Goal: Navigation & Orientation: Find specific page/section

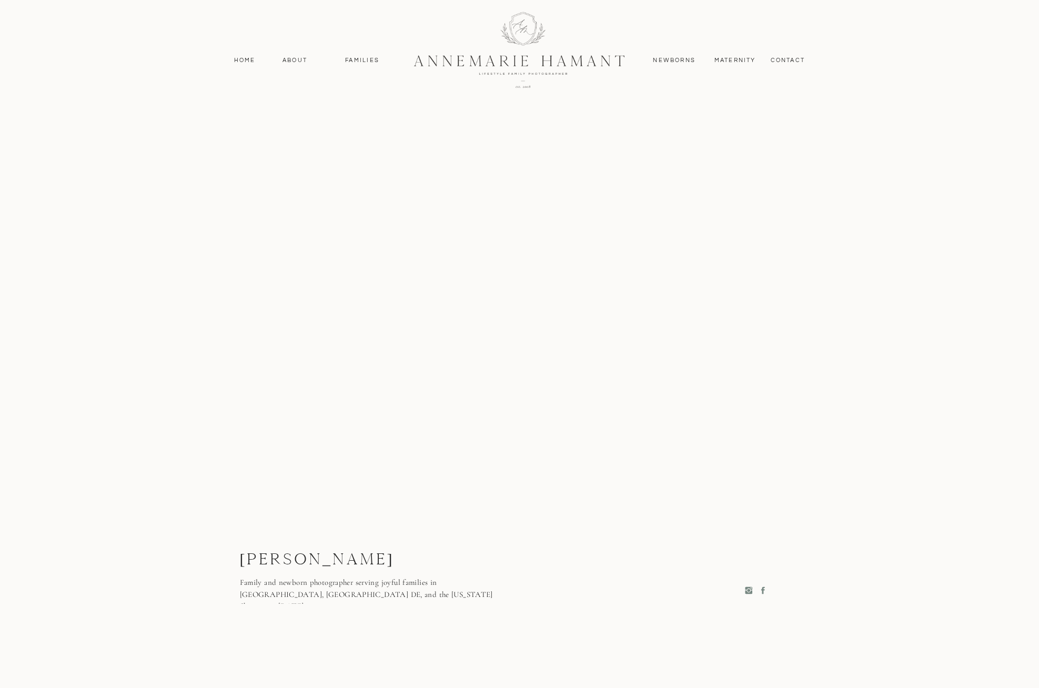
scroll to position [2693, 0]
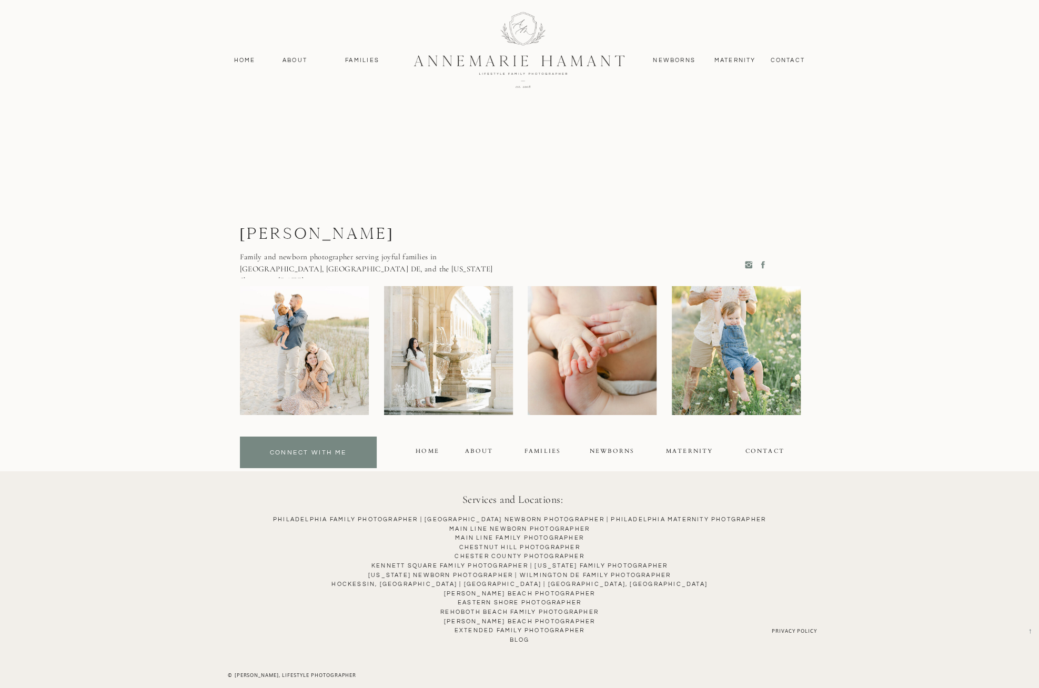
drag, startPoint x: 471, startPoint y: 319, endPoint x: 322, endPoint y: 347, distance: 151.9
drag, startPoint x: 322, startPoint y: 347, endPoint x: 282, endPoint y: 392, distance: 60.4
click at [282, 392] on div at bounding box center [304, 350] width 129 height 129
click at [322, 396] on div at bounding box center [304, 350] width 129 height 129
drag, startPoint x: 322, startPoint y: 396, endPoint x: 327, endPoint y: 336, distance: 59.7
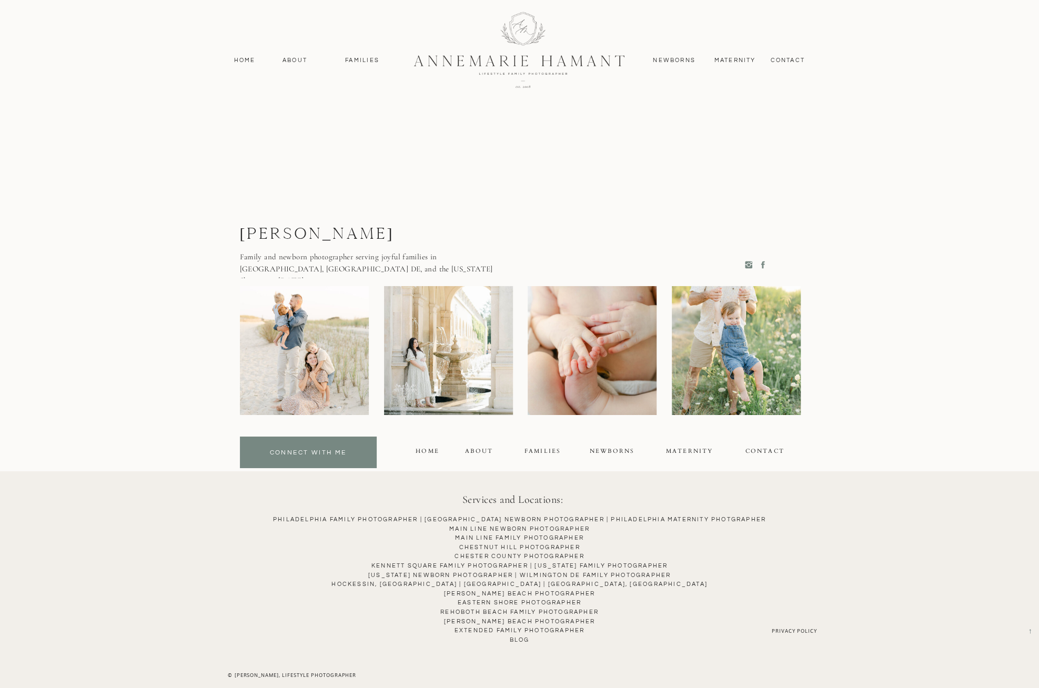
click at [327, 336] on div at bounding box center [304, 350] width 129 height 129
click at [630, 361] on div at bounding box center [592, 350] width 129 height 129
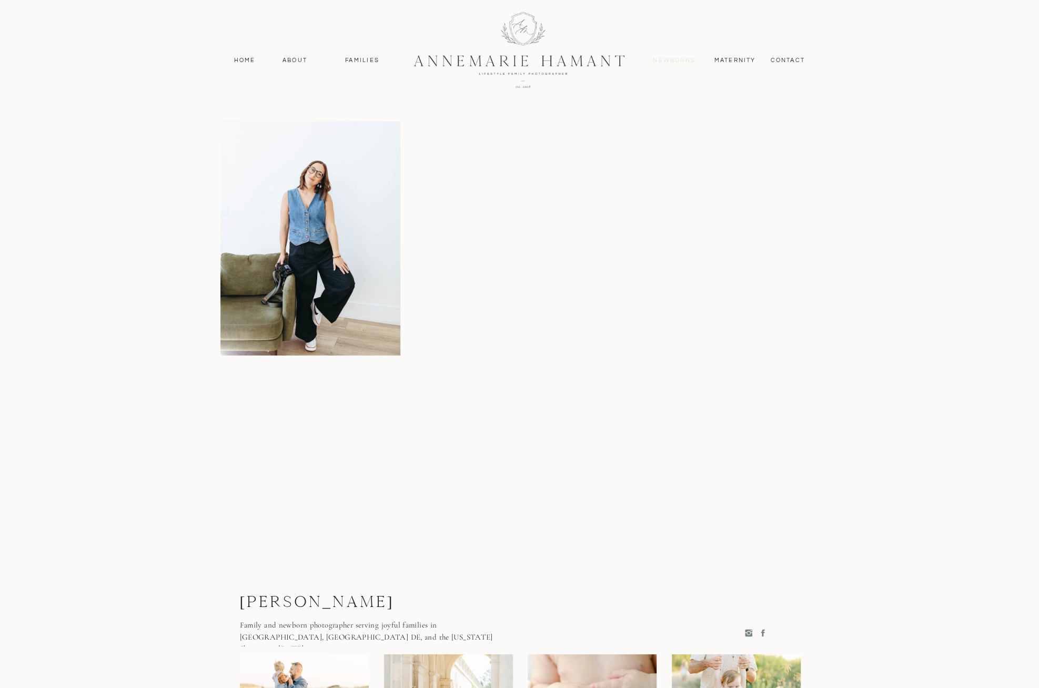
click at [676, 60] on nav "Newborns" at bounding box center [674, 60] width 51 height 9
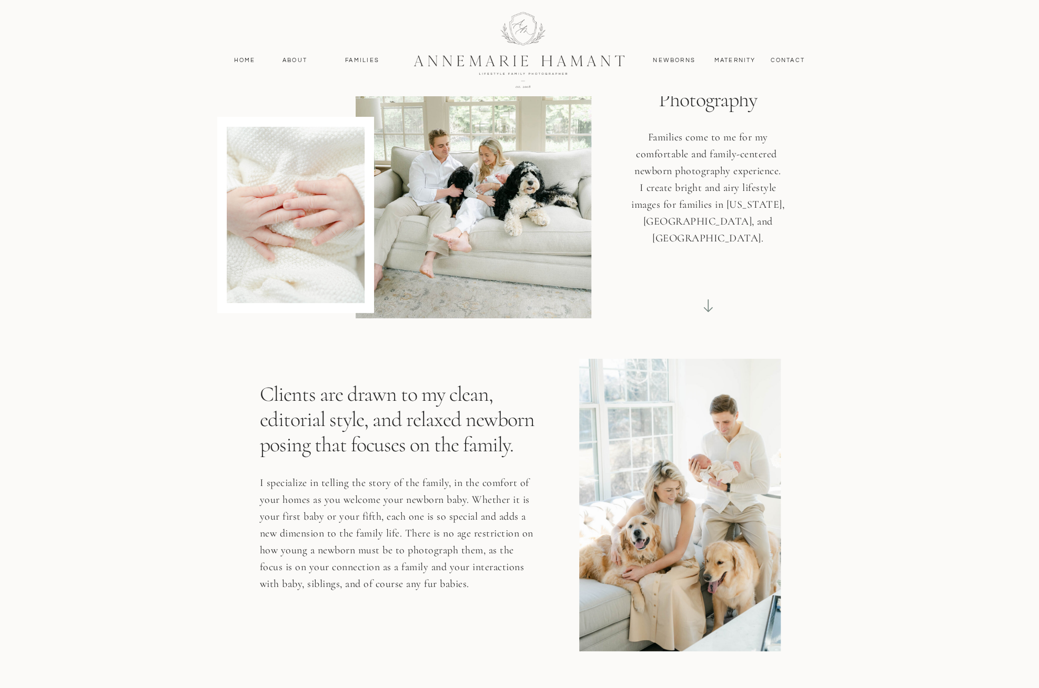
scroll to position [316, 0]
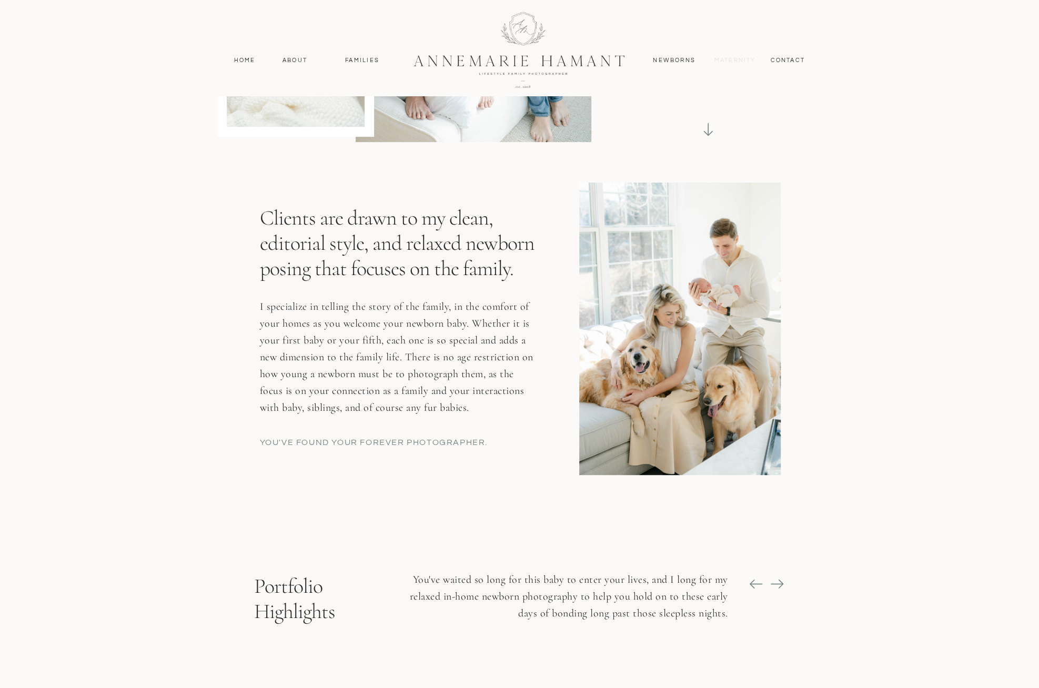
click at [722, 58] on nav "MAternity" at bounding box center [735, 60] width 41 height 9
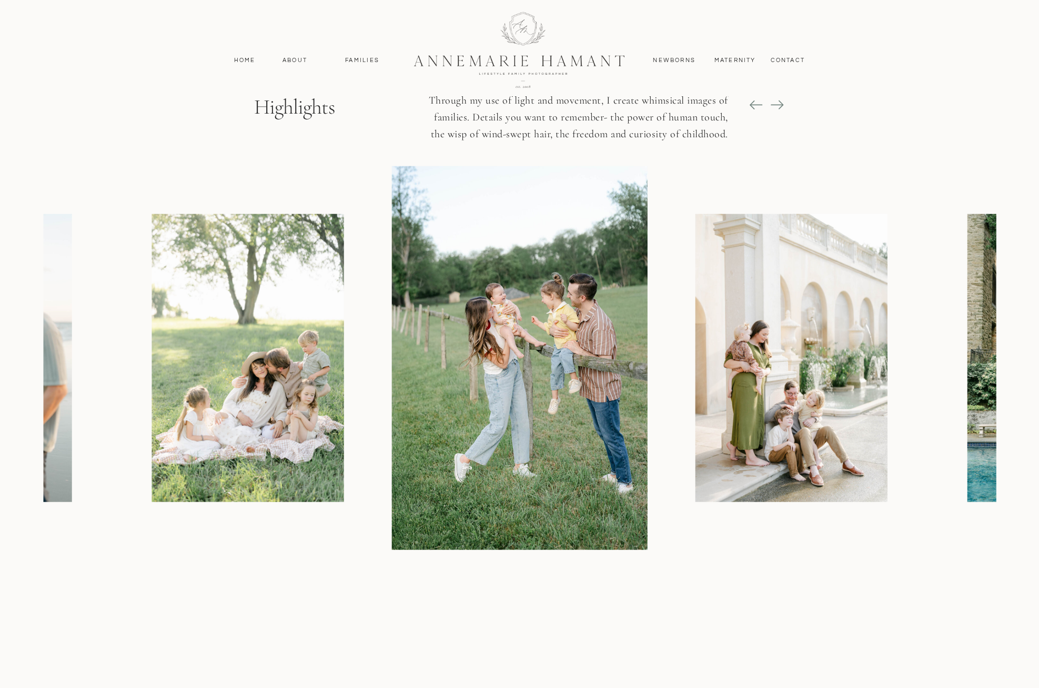
scroll to position [1263, 0]
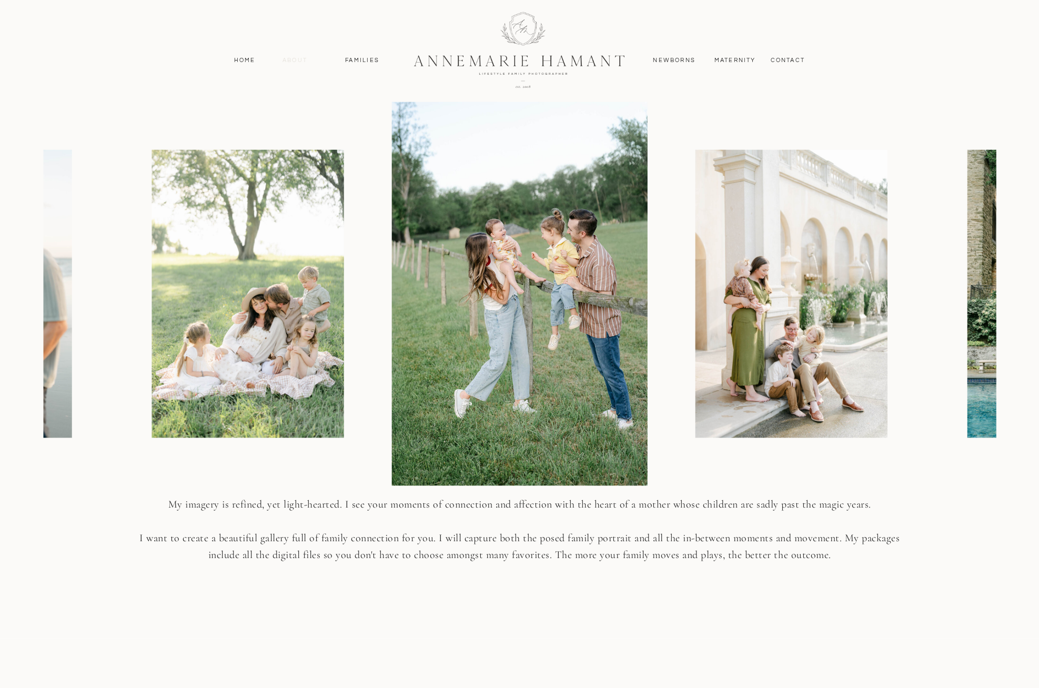
click at [286, 58] on nav "About" at bounding box center [295, 60] width 31 height 9
